Goal: Information Seeking & Learning: Learn about a topic

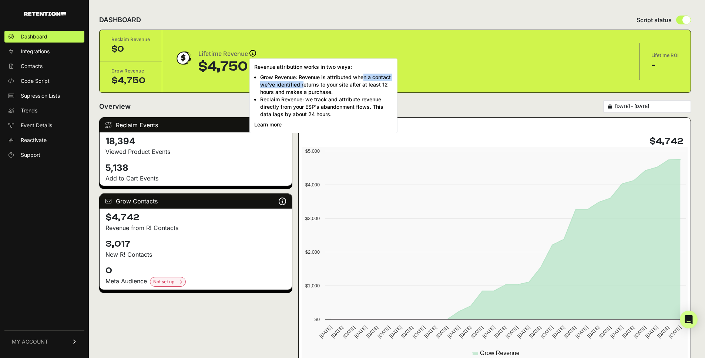
drag, startPoint x: 293, startPoint y: 78, endPoint x: 368, endPoint y: 79, distance: 74.4
click at [368, 79] on li "Grow Revenue: Revenue is attributed when a contact we've identified returns to …" at bounding box center [326, 85] width 133 height 22
drag, startPoint x: 314, startPoint y: 83, endPoint x: 376, endPoint y: 87, distance: 62.0
click at [376, 87] on li "Grow Revenue: Revenue is attributed when a contact we've identified returns to …" at bounding box center [326, 85] width 133 height 22
drag, startPoint x: 287, startPoint y: 101, endPoint x: 357, endPoint y: 101, distance: 70.0
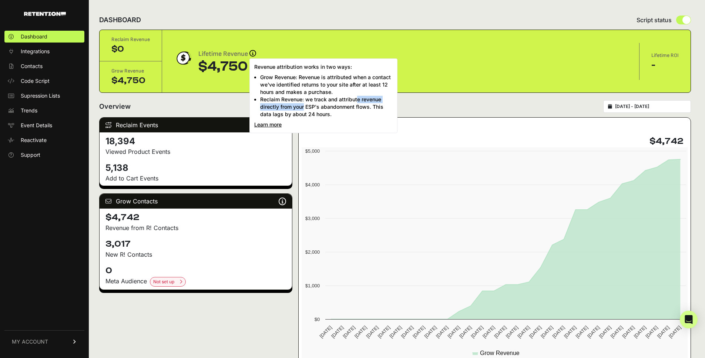
click at [357, 101] on li "Reclaim Revenue: we track and attribute revenue directly from your ESP's abando…" at bounding box center [326, 107] width 133 height 22
drag, startPoint x: 317, startPoint y: 105, endPoint x: 363, endPoint y: 107, distance: 45.9
click at [363, 107] on li "Reclaim Revenue: we track and attribute revenue directly from your ESP's abando…" at bounding box center [326, 107] width 133 height 22
drag, startPoint x: 307, startPoint y: 109, endPoint x: 337, endPoint y: 110, distance: 29.7
click at [337, 110] on li "Reclaim Revenue: we track and attribute revenue directly from your ESP's abando…" at bounding box center [326, 107] width 133 height 22
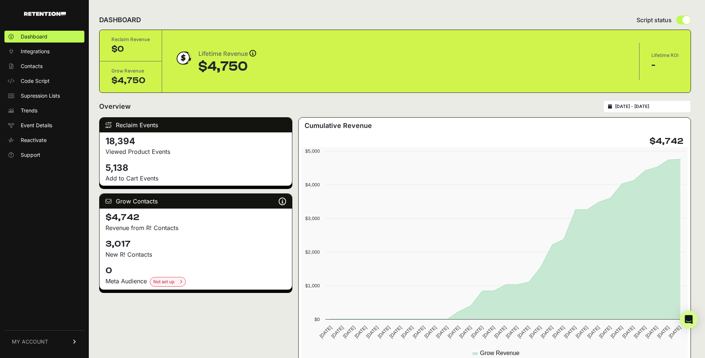
click at [215, 106] on div "Overview [DATE] - [DATE]" at bounding box center [395, 106] width 592 height 13
